Goal: Task Accomplishment & Management: Manage account settings

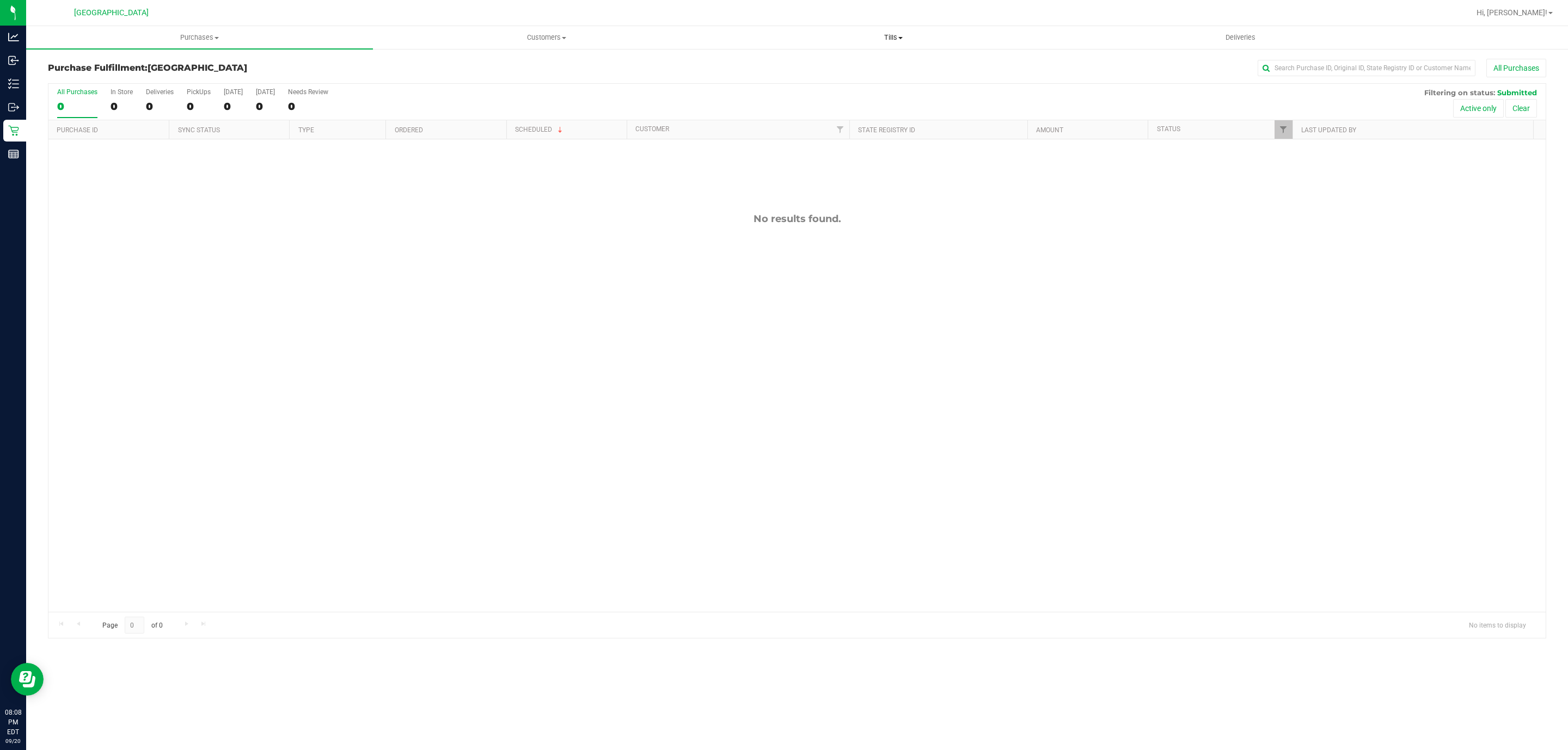
click at [889, 34] on span "Tills" at bounding box center [893, 37] width 346 height 10
click at [836, 69] on li "Manage tills" at bounding box center [893, 66] width 347 height 13
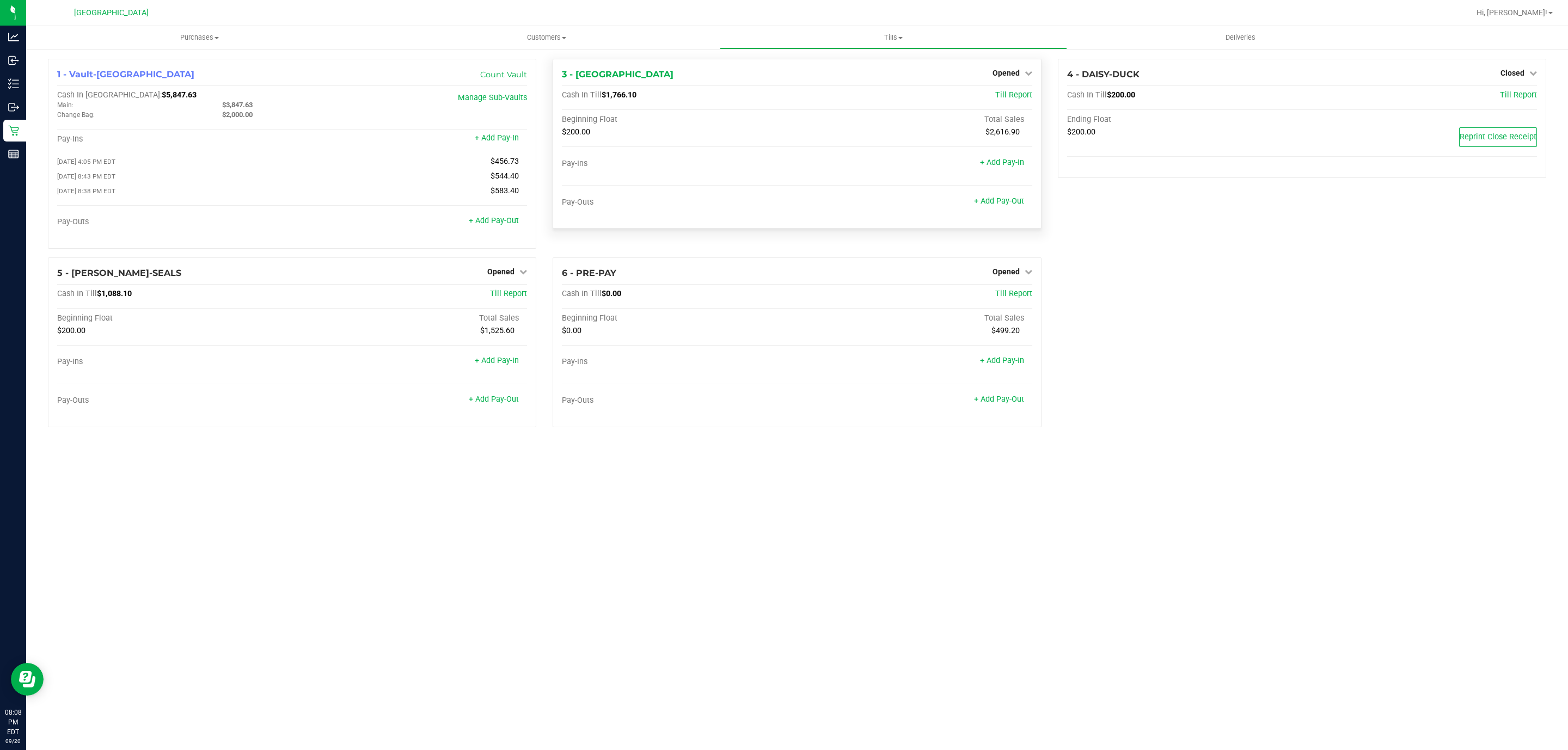
click at [1013, 79] on div "Opened" at bounding box center [1013, 73] width 40 height 13
click at [1007, 73] on span "Opened" at bounding box center [1006, 73] width 27 height 9
click at [1005, 95] on link "Close Till" at bounding box center [1007, 96] width 29 height 9
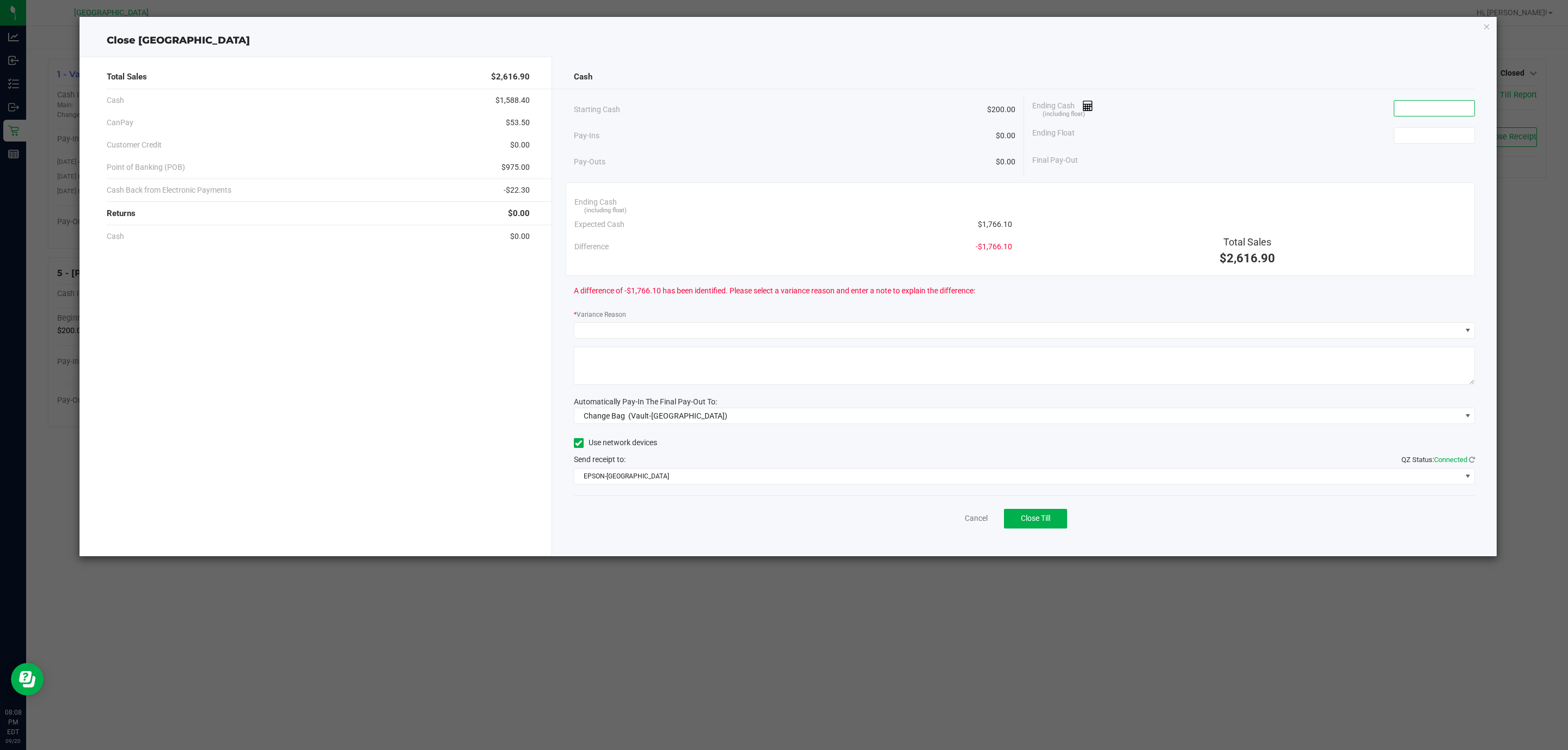
click at [1408, 113] on input at bounding box center [1434, 108] width 80 height 15
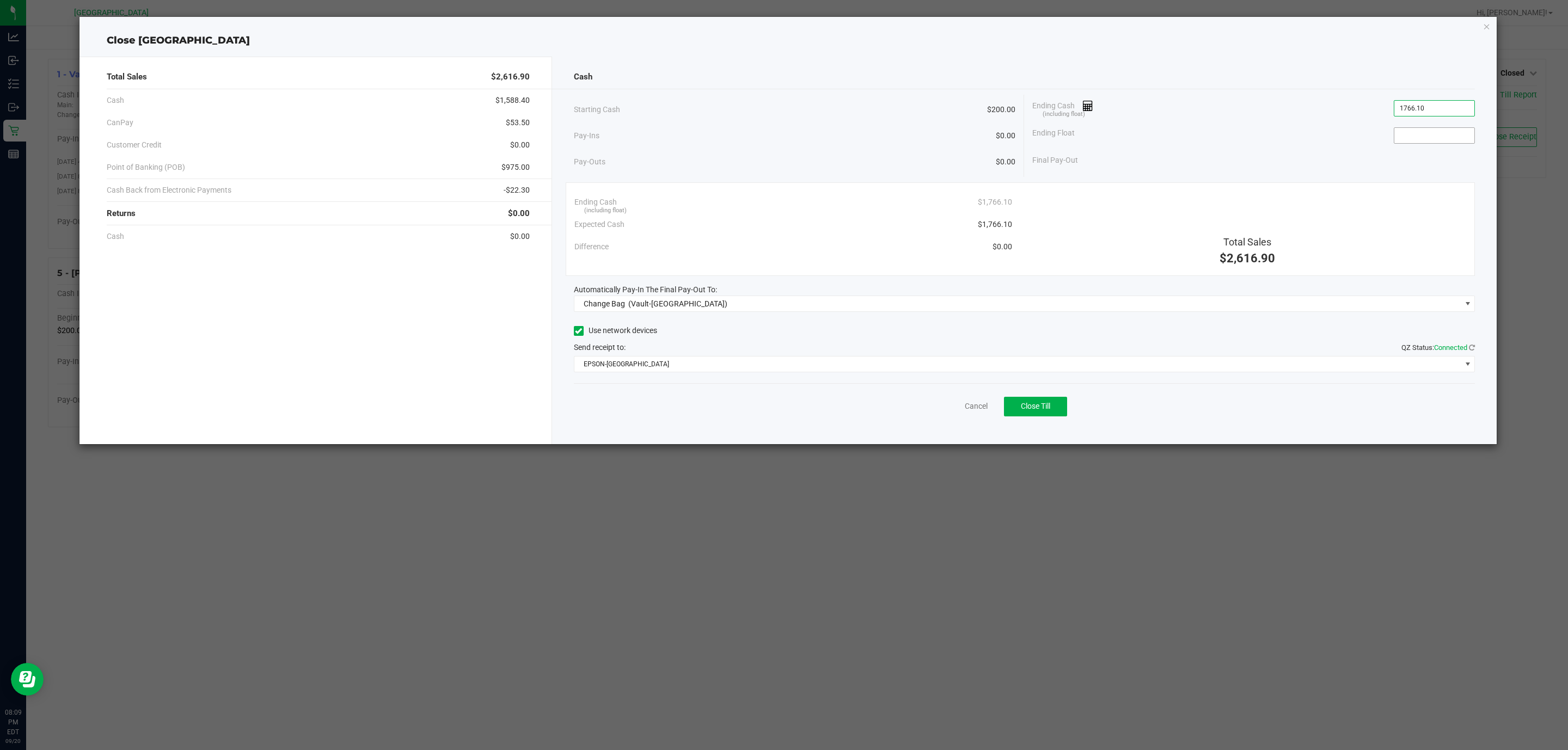
type input "$1,766.10"
click at [1410, 139] on input at bounding box center [1434, 135] width 80 height 15
type input "$200.00"
click at [225, 376] on div "Total Sales $2,616.90 Cash $1,588.40 CanPay $53.50 Customer Credit $0.00 Point …" at bounding box center [316, 250] width 473 height 387
click at [624, 299] on div "Change Bag (Vault-[GEOGRAPHIC_DATA])" at bounding box center [653, 304] width 149 height 20
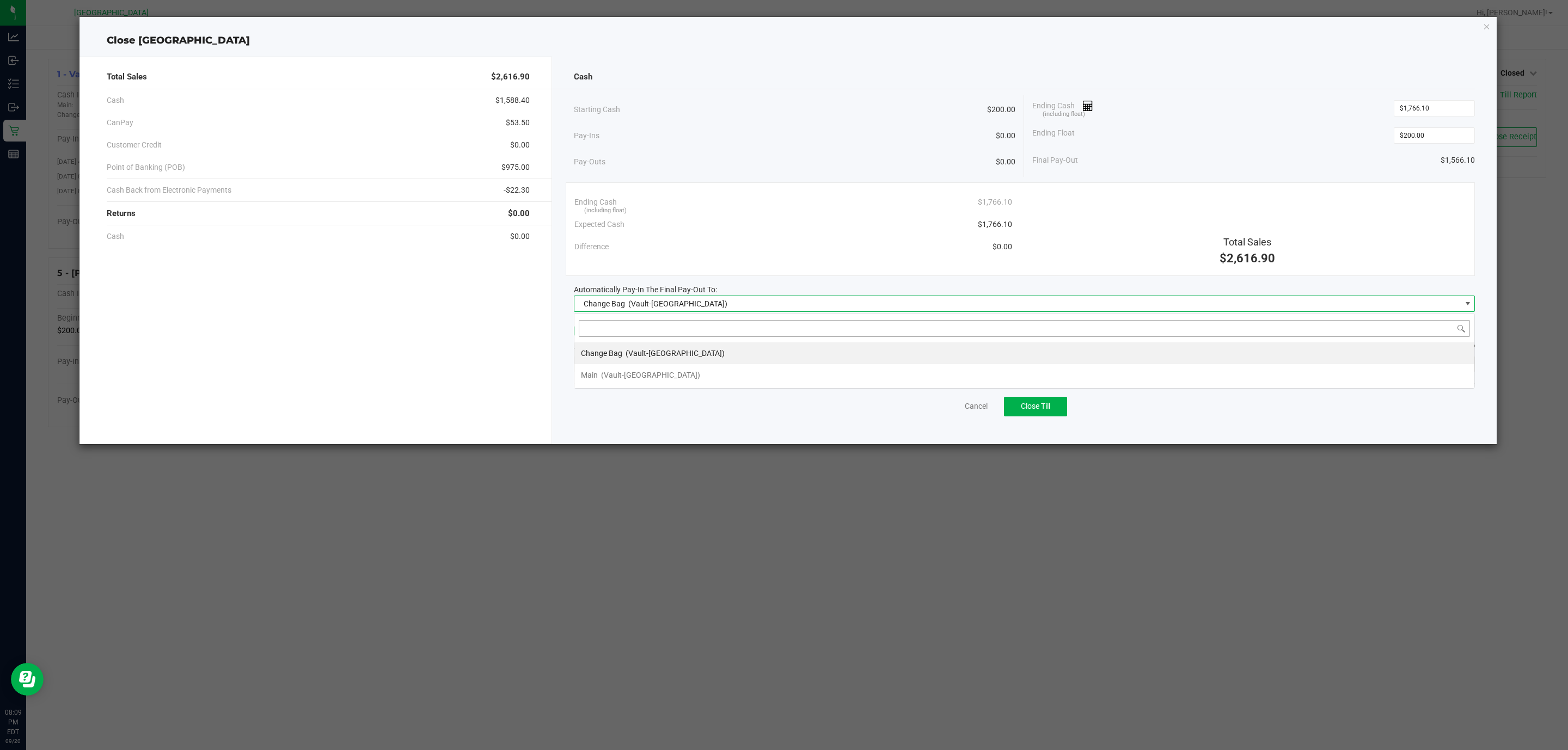
scroll to position [16, 902]
click at [621, 371] on div "Main (Vault-[GEOGRAPHIC_DATA])" at bounding box center [641, 375] width 119 height 20
click at [615, 360] on span "EPSON-[GEOGRAPHIC_DATA]" at bounding box center [1018, 364] width 887 height 15
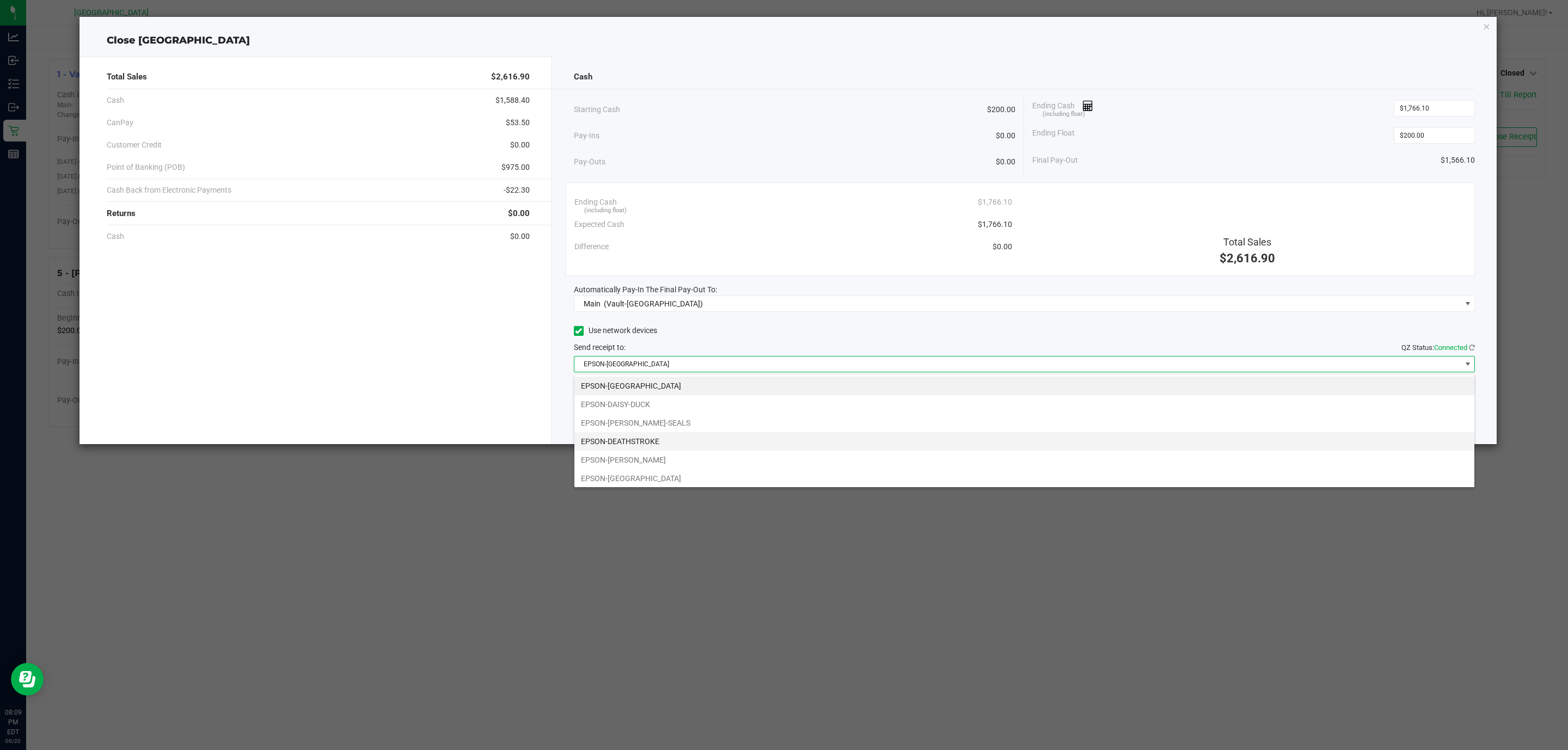
click at [638, 435] on li "EPSON-DEATHSTROKE" at bounding box center [1024, 441] width 900 height 18
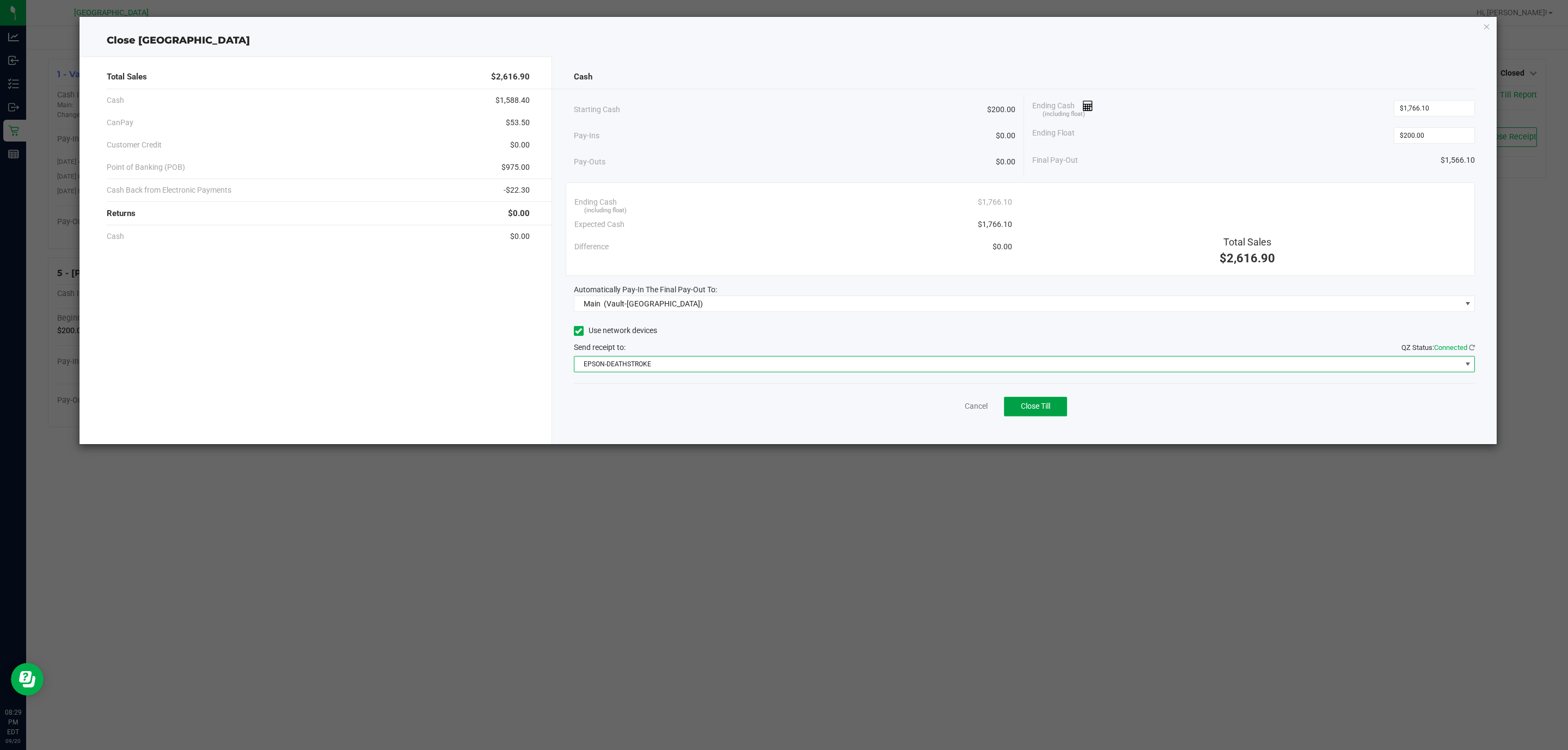
click at [1028, 408] on span "Close Till" at bounding box center [1035, 407] width 29 height 9
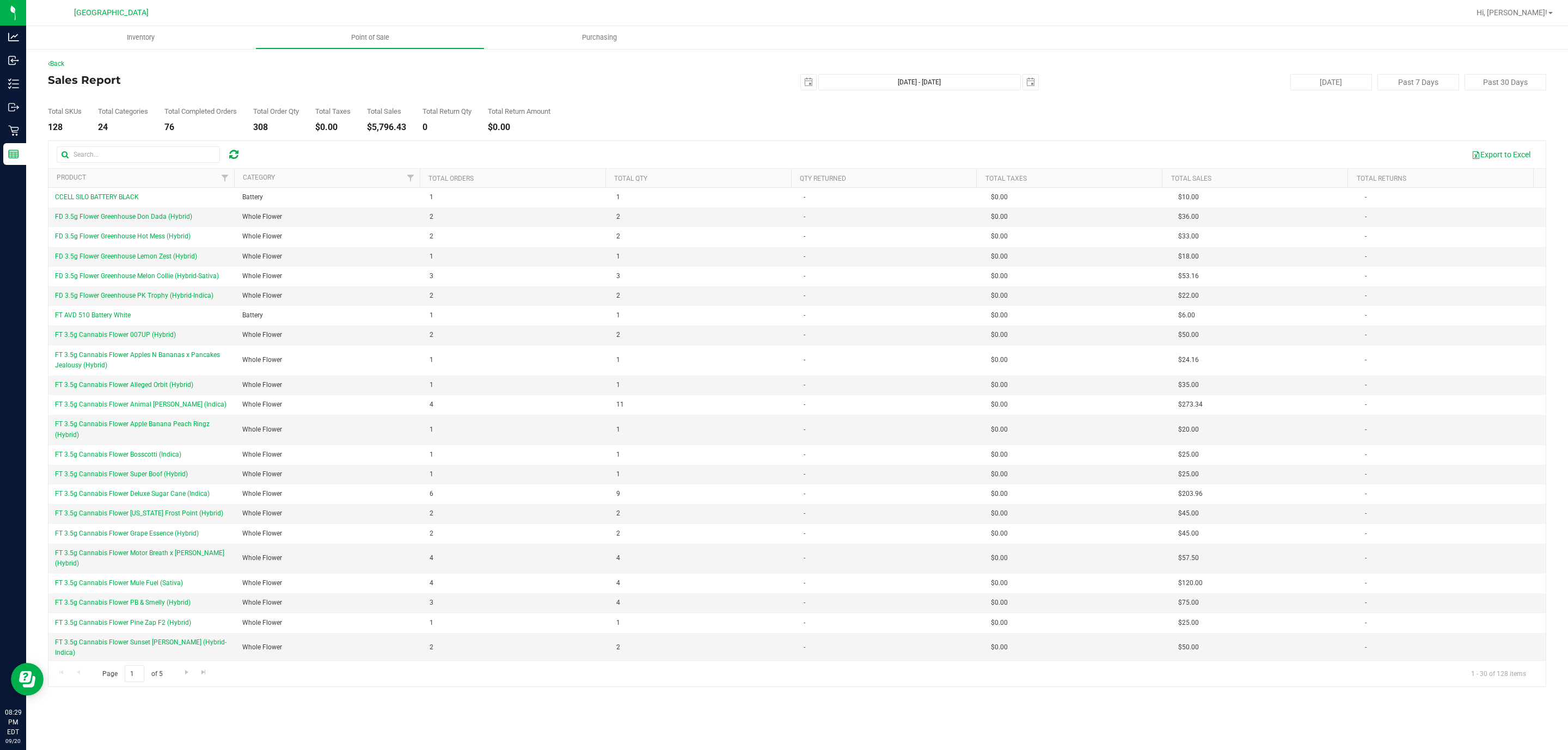
click at [627, 183] on th "Total Qty" at bounding box center [698, 178] width 186 height 19
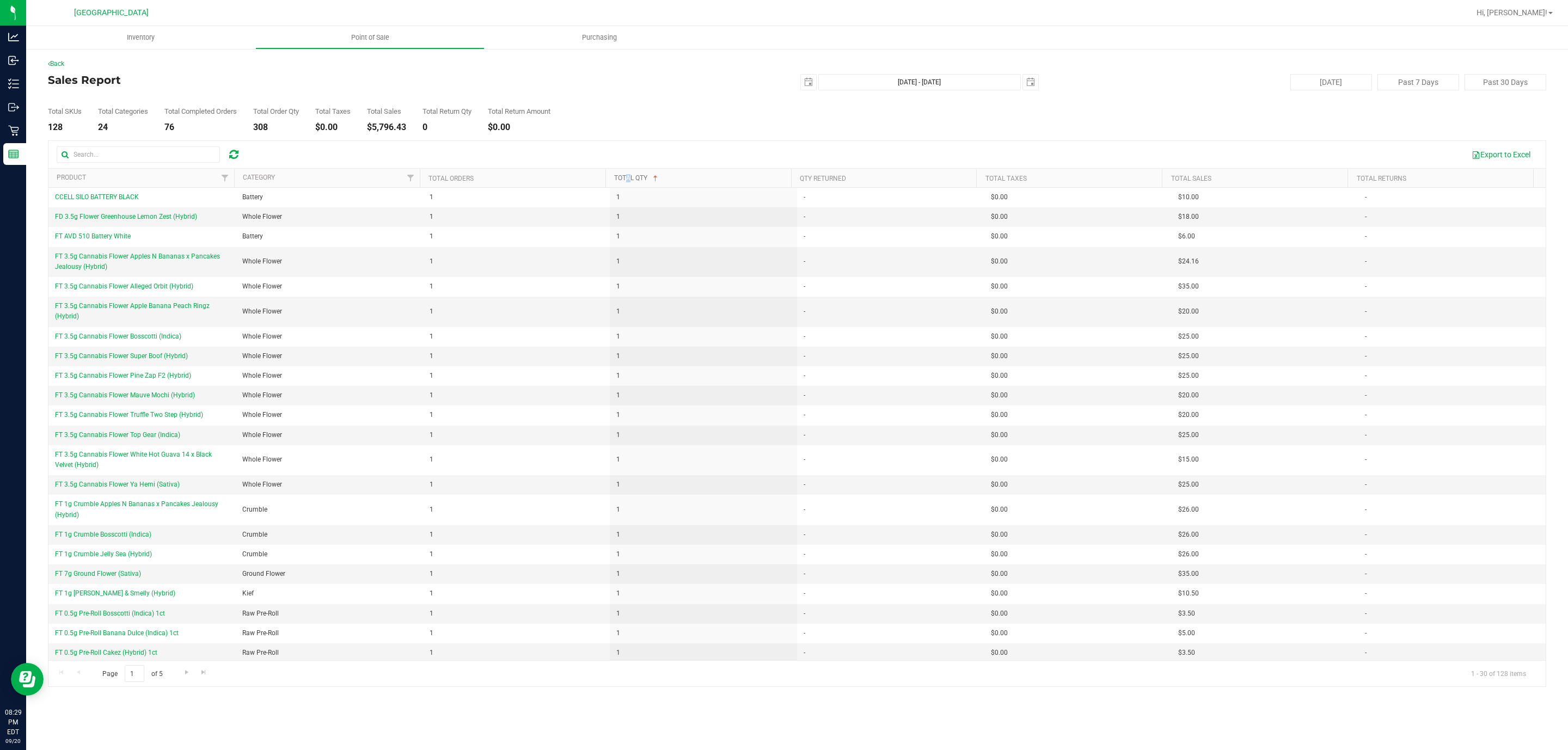
click at [634, 177] on link "Total Qty" at bounding box center [637, 178] width 45 height 7
